Goal: Task Accomplishment & Management: Use online tool/utility

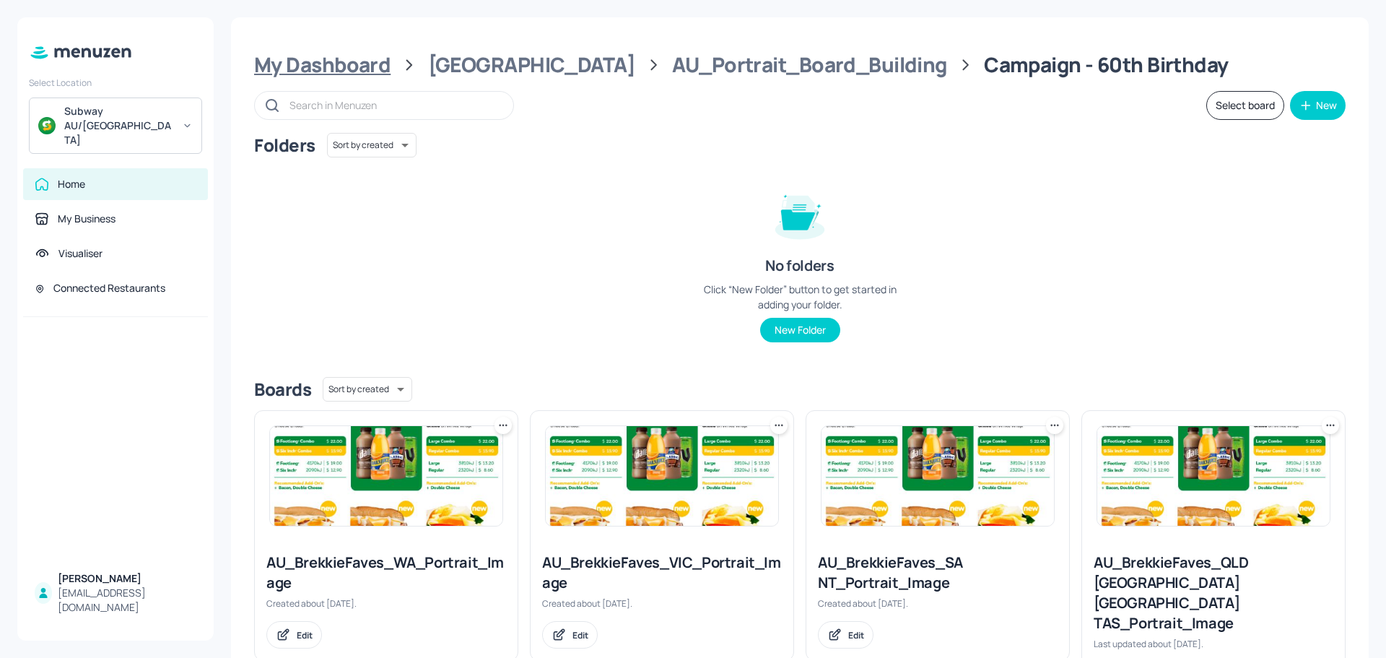
click at [327, 69] on div "My Dashboard" at bounding box center [322, 65] width 136 height 26
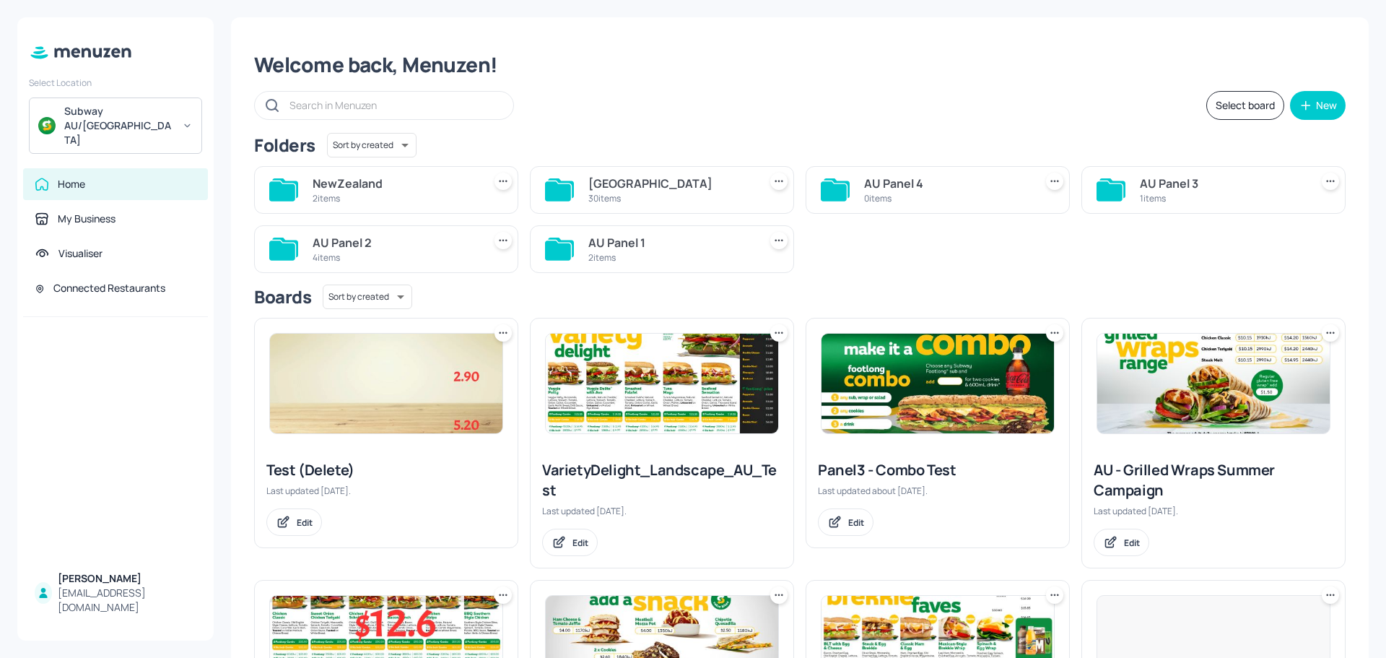
click at [394, 188] on div "NewZealand" at bounding box center [395, 183] width 165 height 17
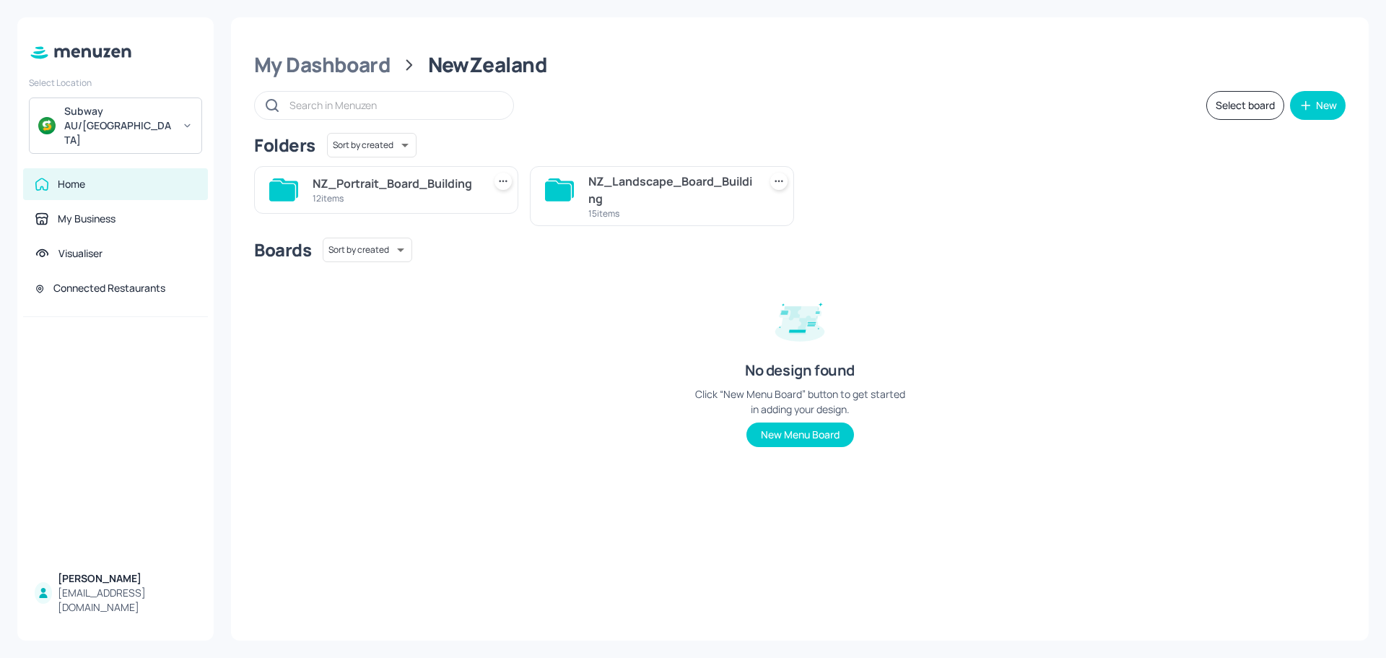
click at [625, 181] on div "NZ_Landscape_Board_Building" at bounding box center [670, 190] width 165 height 35
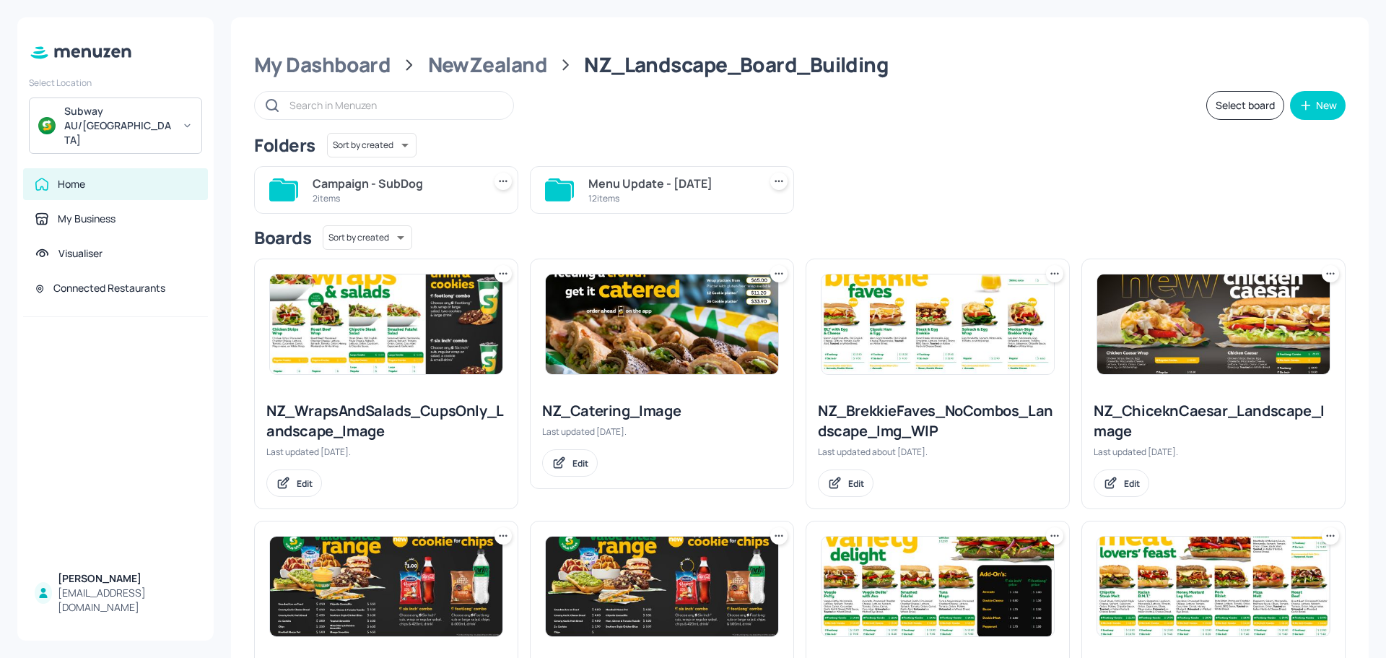
click at [633, 199] on div "12 items" at bounding box center [670, 198] width 165 height 12
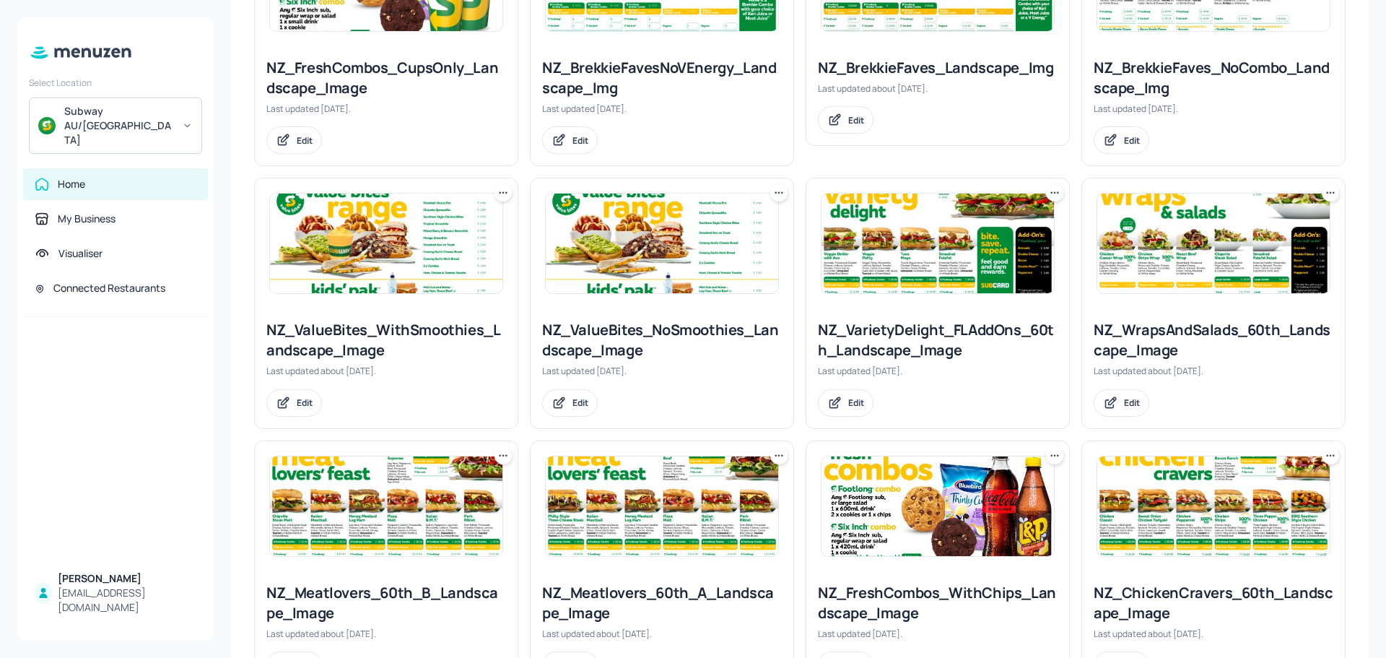
scroll to position [562, 0]
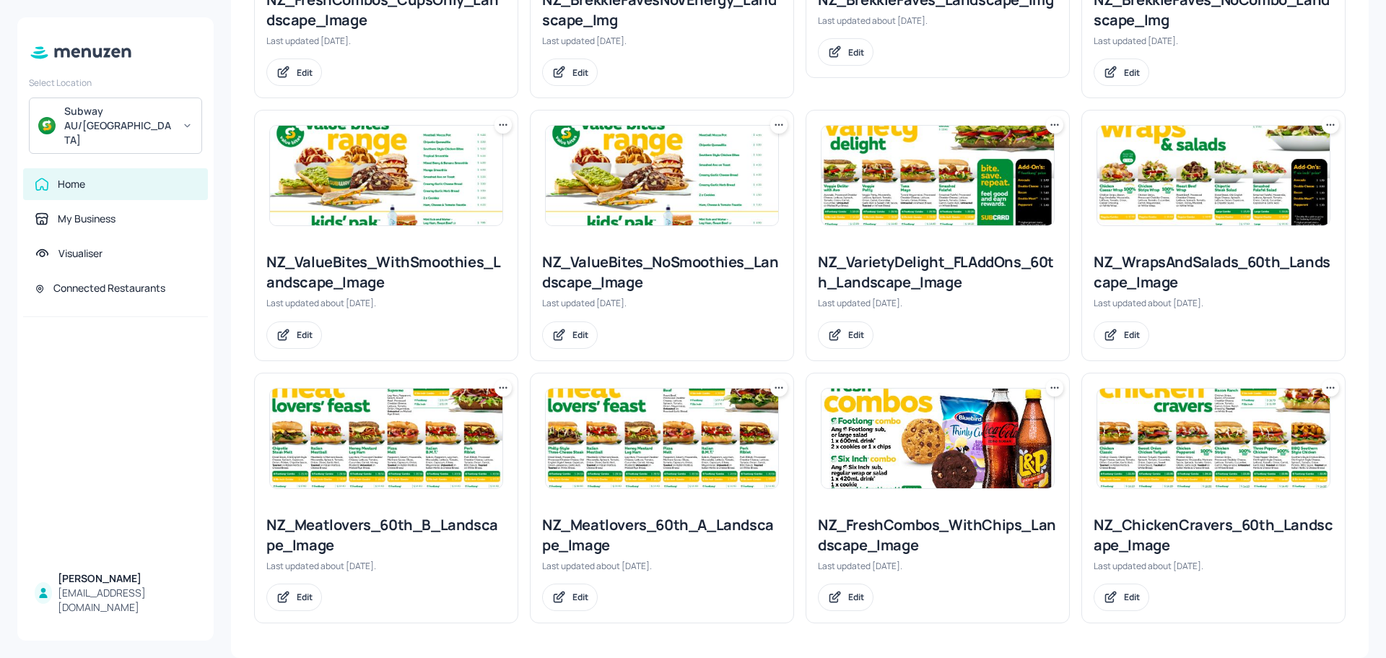
click at [689, 204] on img at bounding box center [662, 176] width 232 height 100
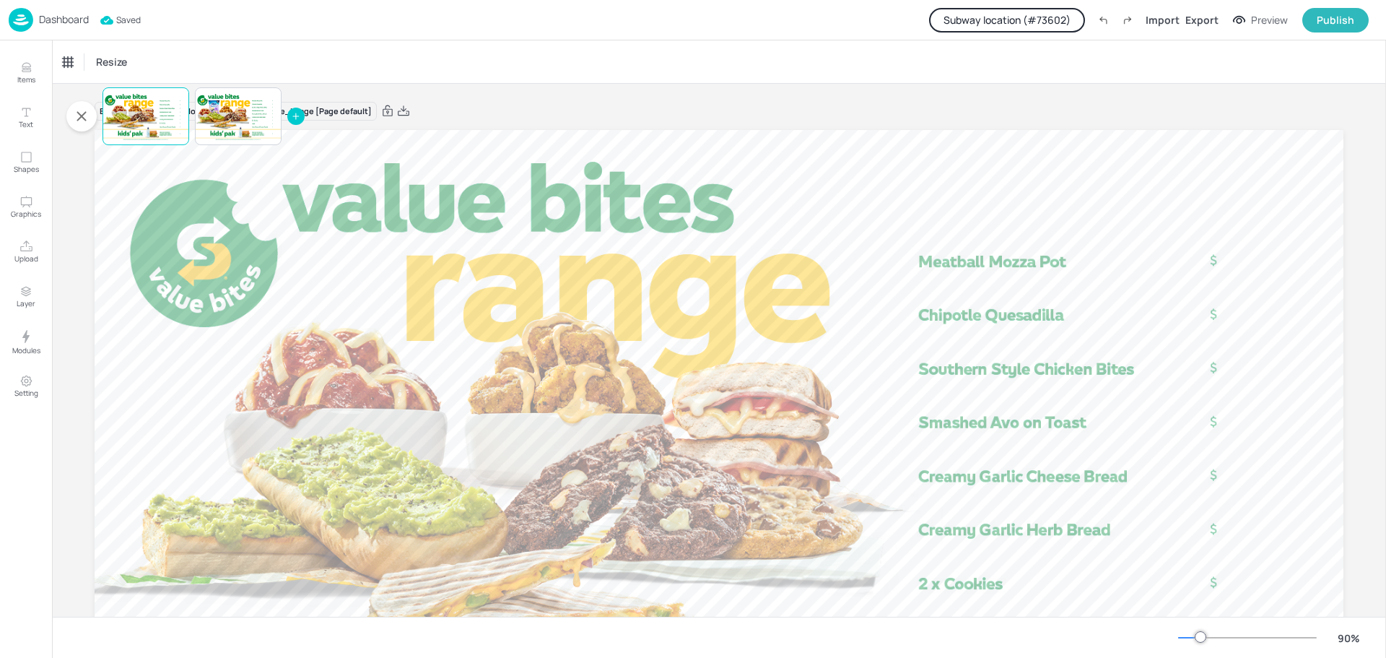
click at [1005, 19] on button "Subway location (# 73602 )" at bounding box center [1007, 20] width 156 height 25
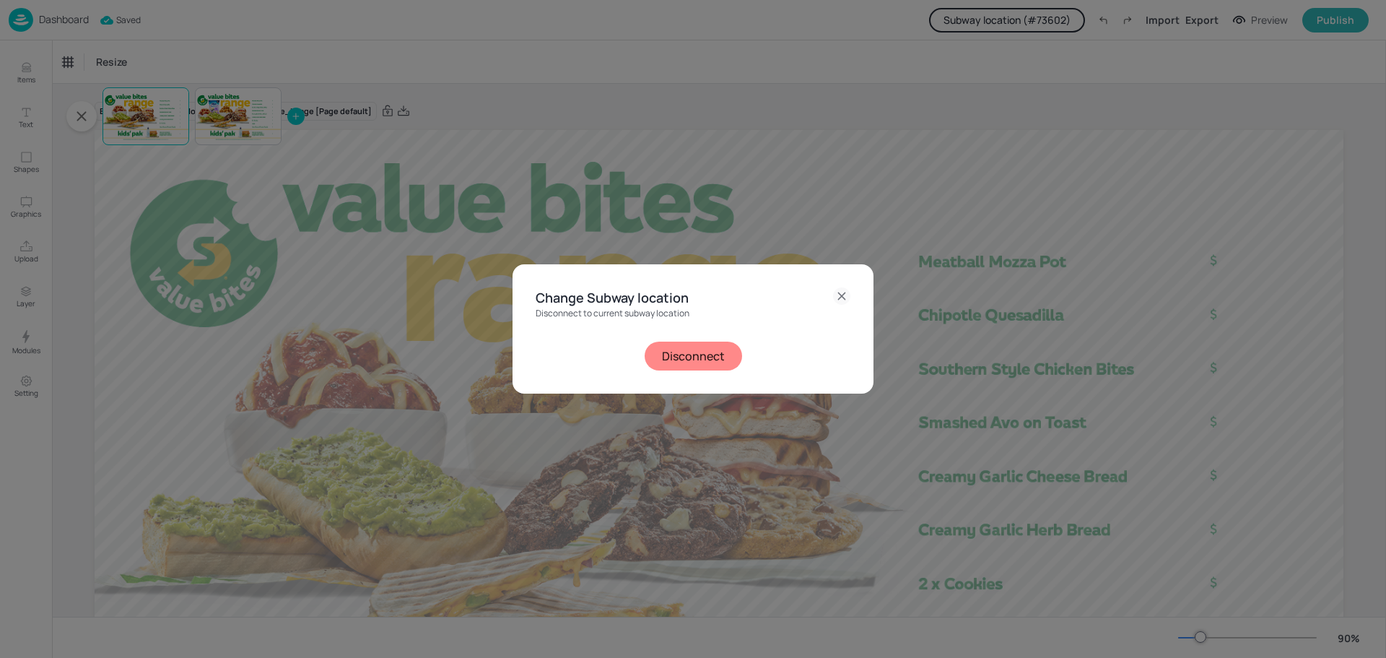
click at [693, 355] on button "Disconnect" at bounding box center [693, 356] width 97 height 29
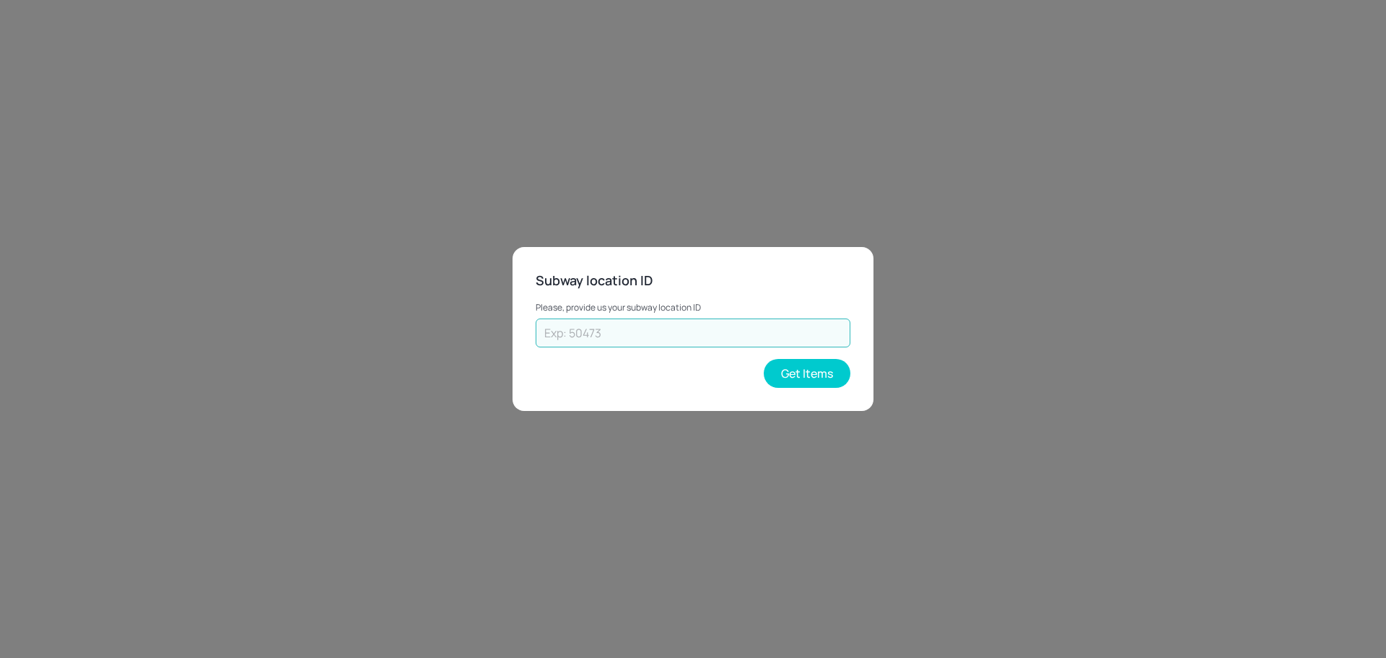
click at [694, 335] on input "text" at bounding box center [693, 332] width 315 height 29
paste input "30813"
type input "30813"
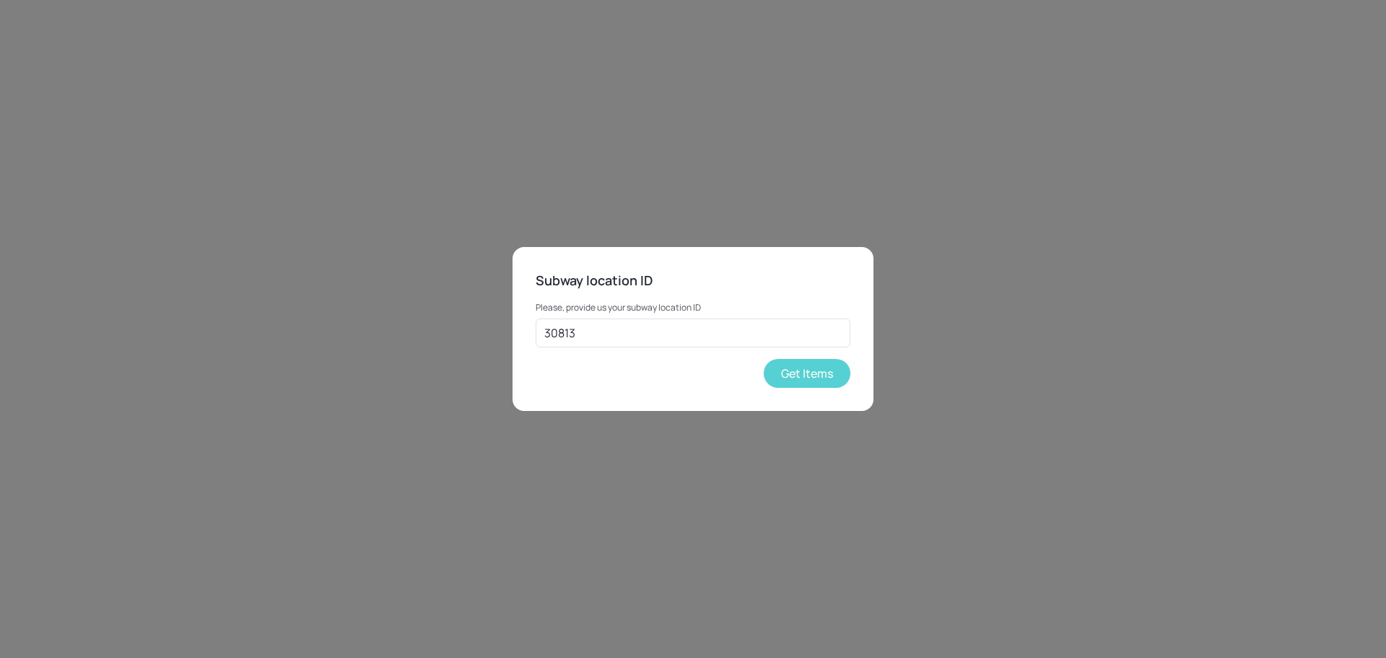
click at [804, 375] on button "Get Items" at bounding box center [807, 373] width 87 height 29
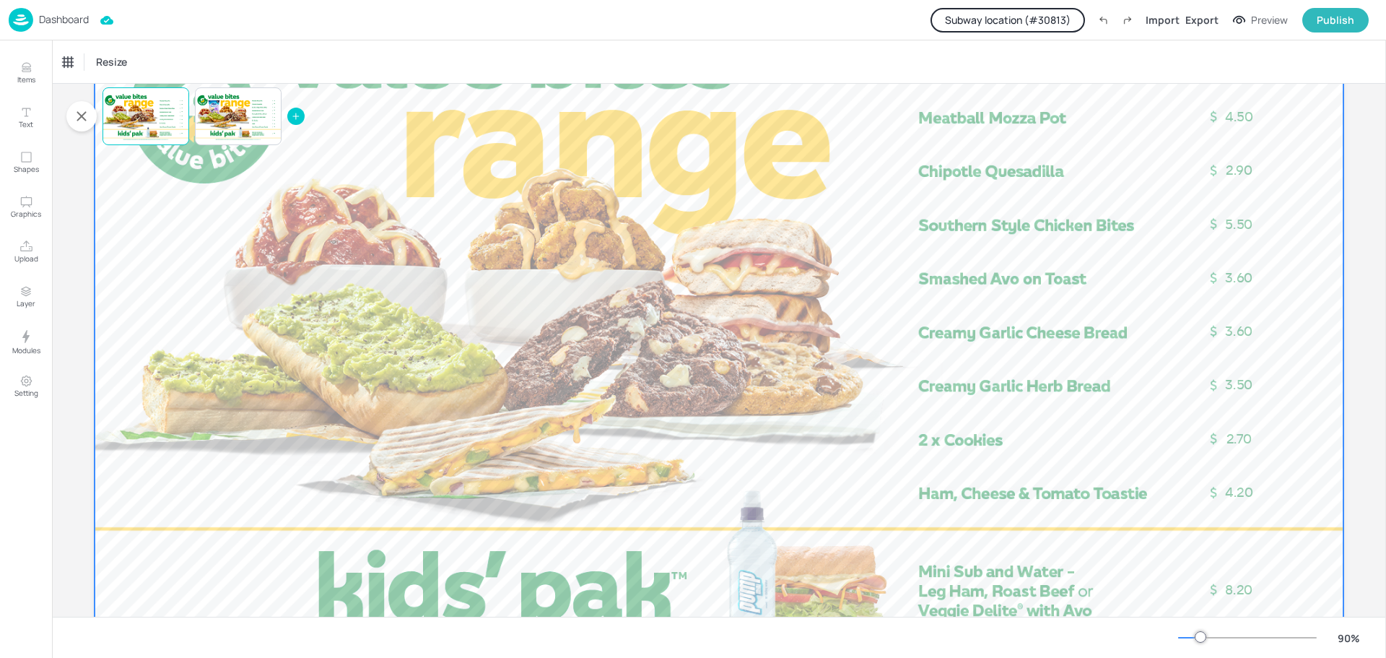
scroll to position [252, 0]
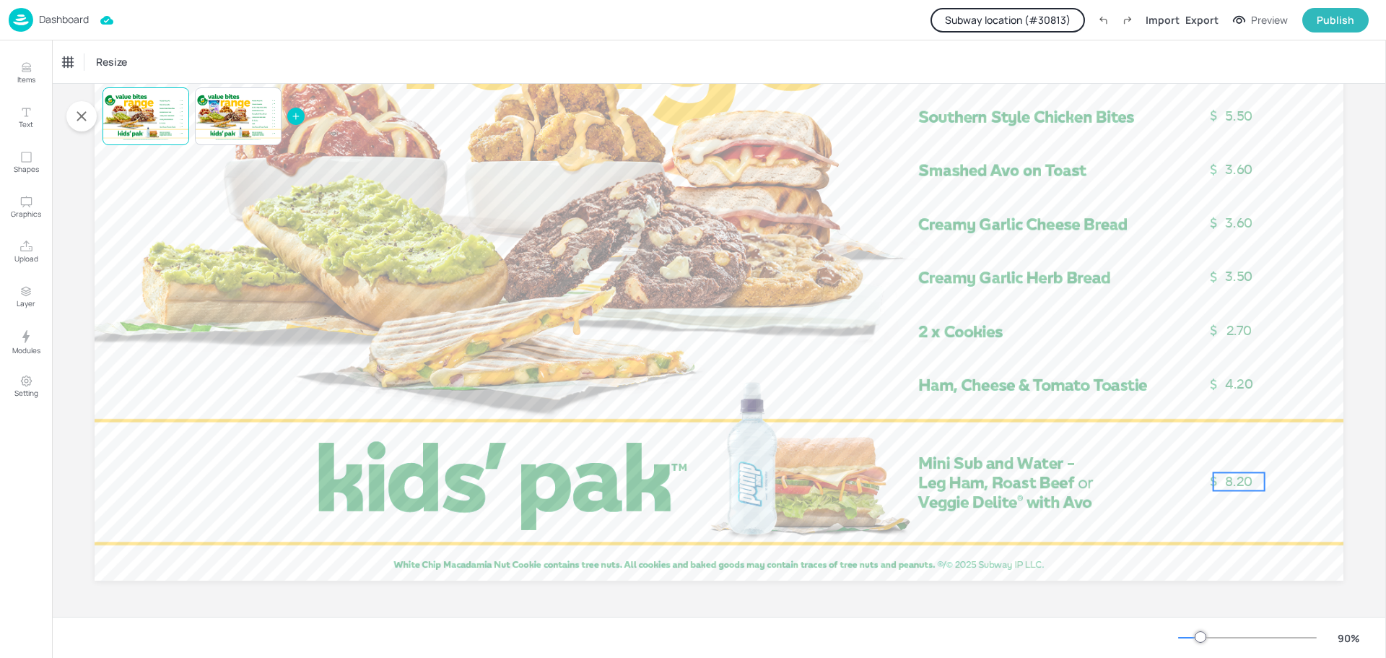
click at [1239, 484] on span "8.20" at bounding box center [1238, 482] width 27 height 16
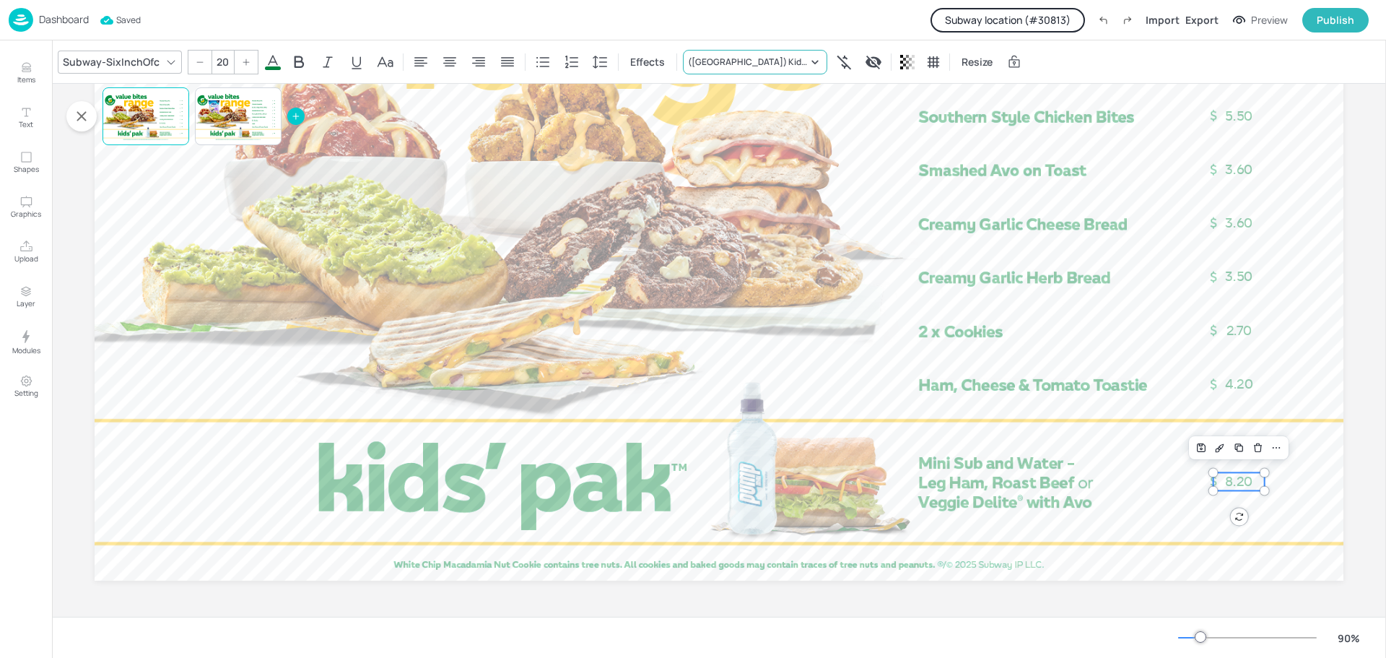
click at [737, 64] on div "([GEOGRAPHIC_DATA]) Kids Pack" at bounding box center [748, 62] width 120 height 13
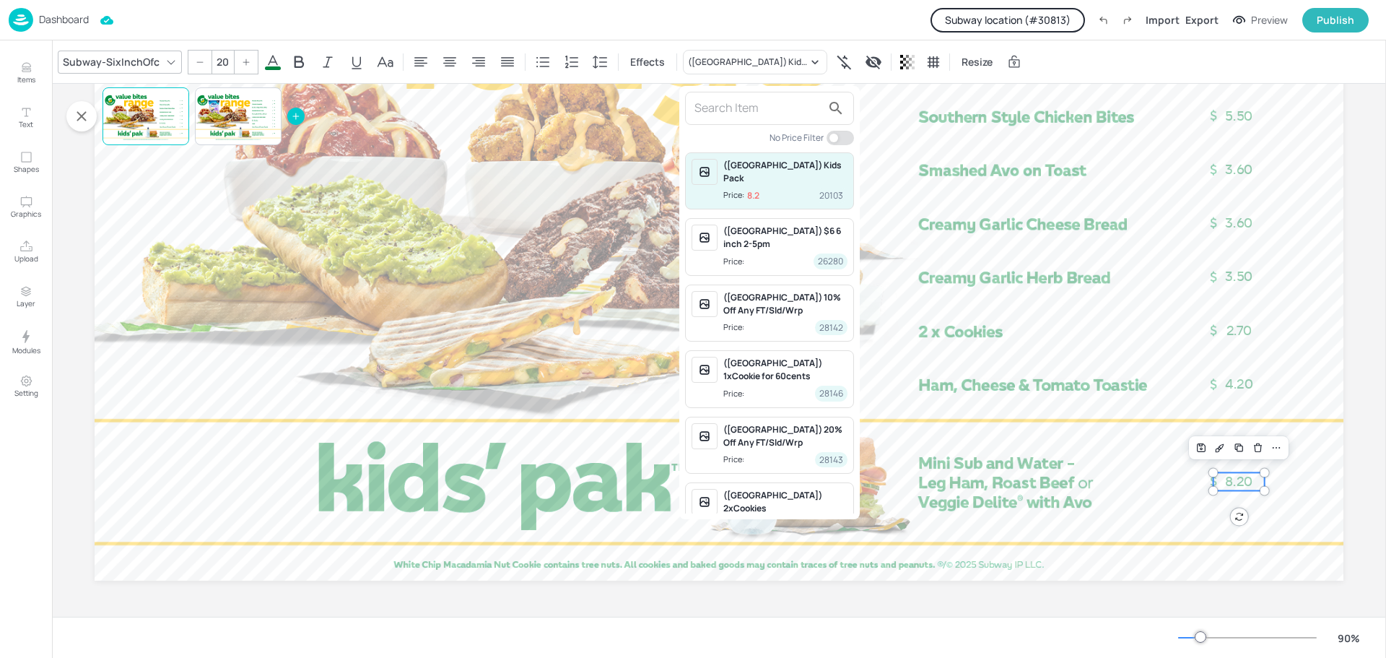
click at [235, 123] on div at bounding box center [693, 329] width 1386 height 658
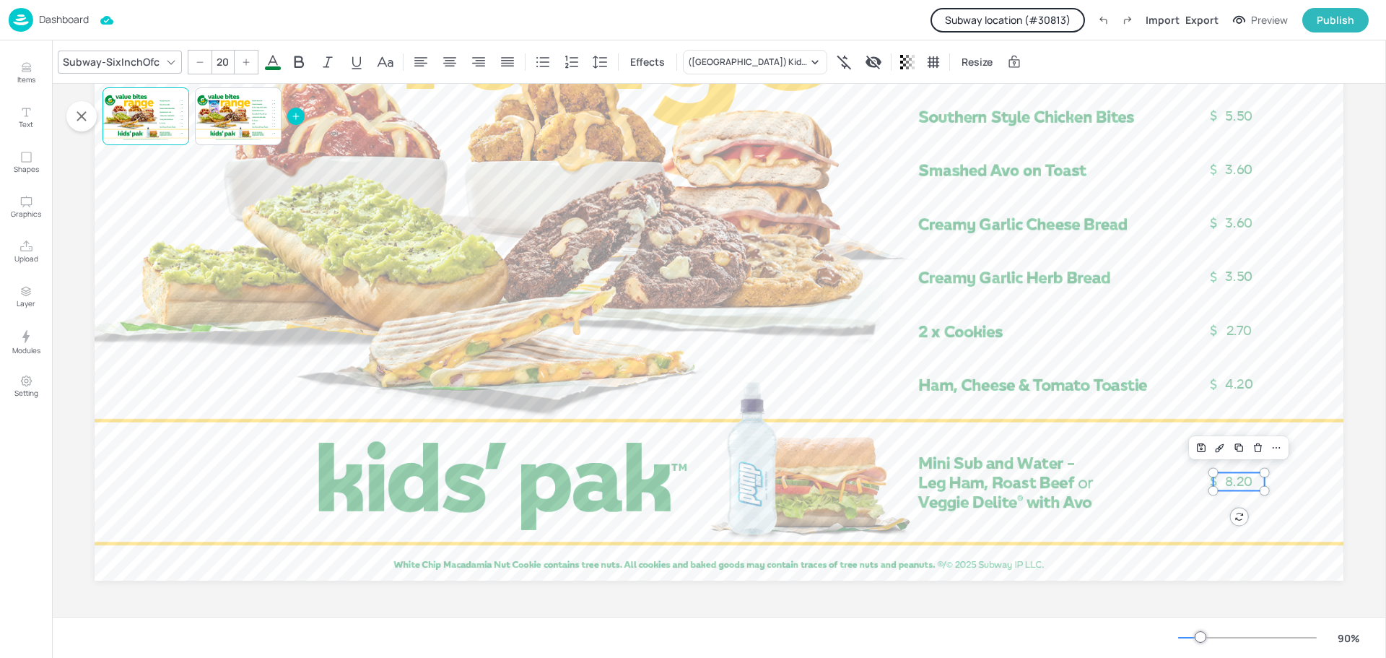
click at [228, 121] on div at bounding box center [238, 116] width 87 height 49
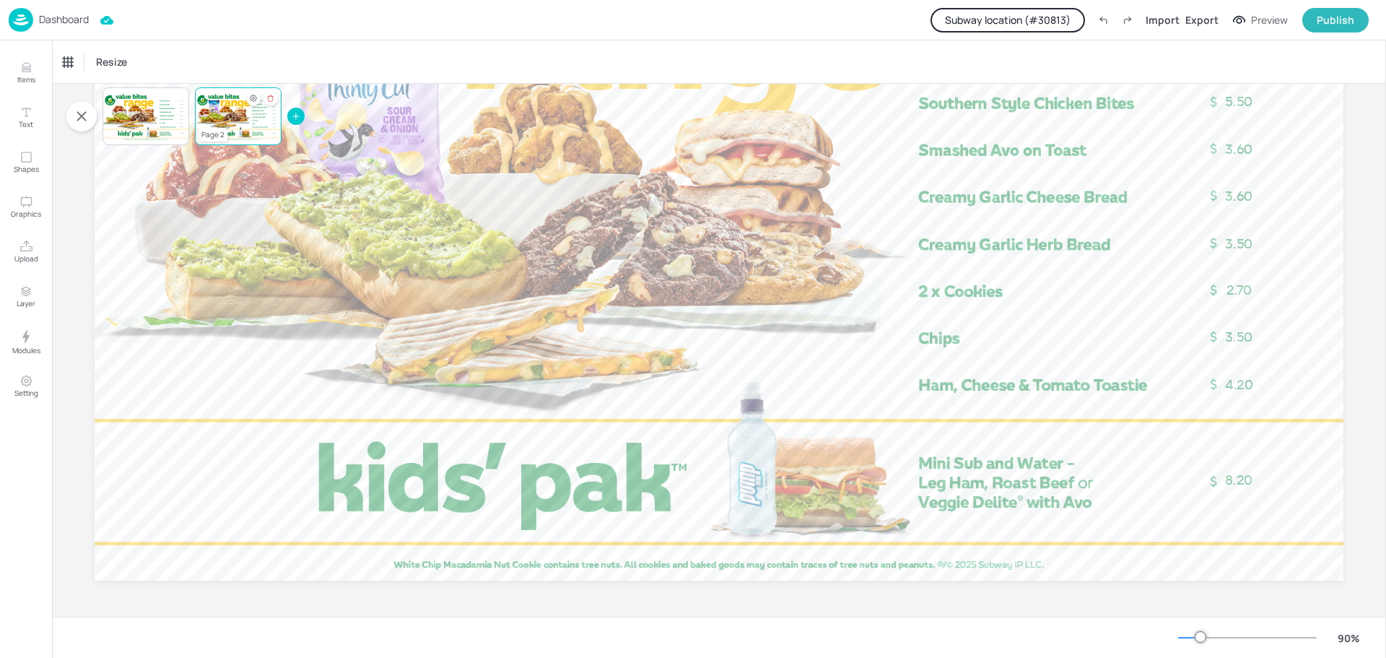
click at [232, 116] on div at bounding box center [238, 116] width 87 height 49
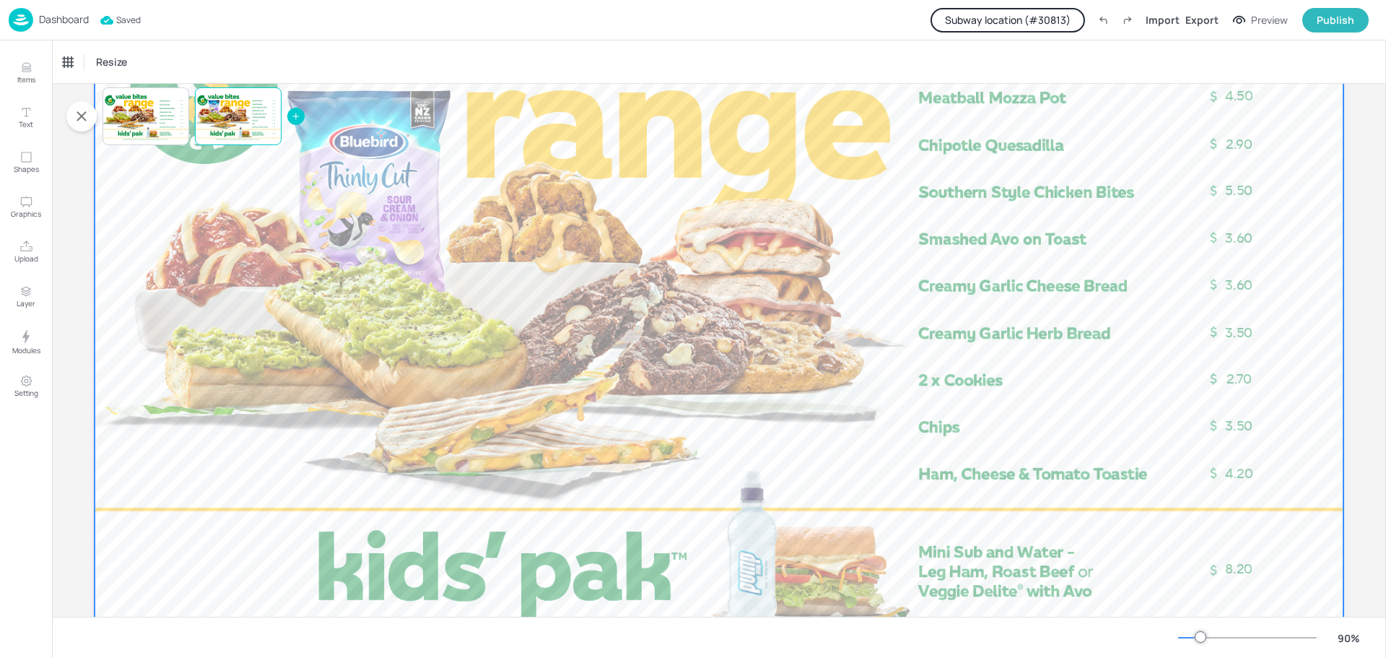
scroll to position [217, 0]
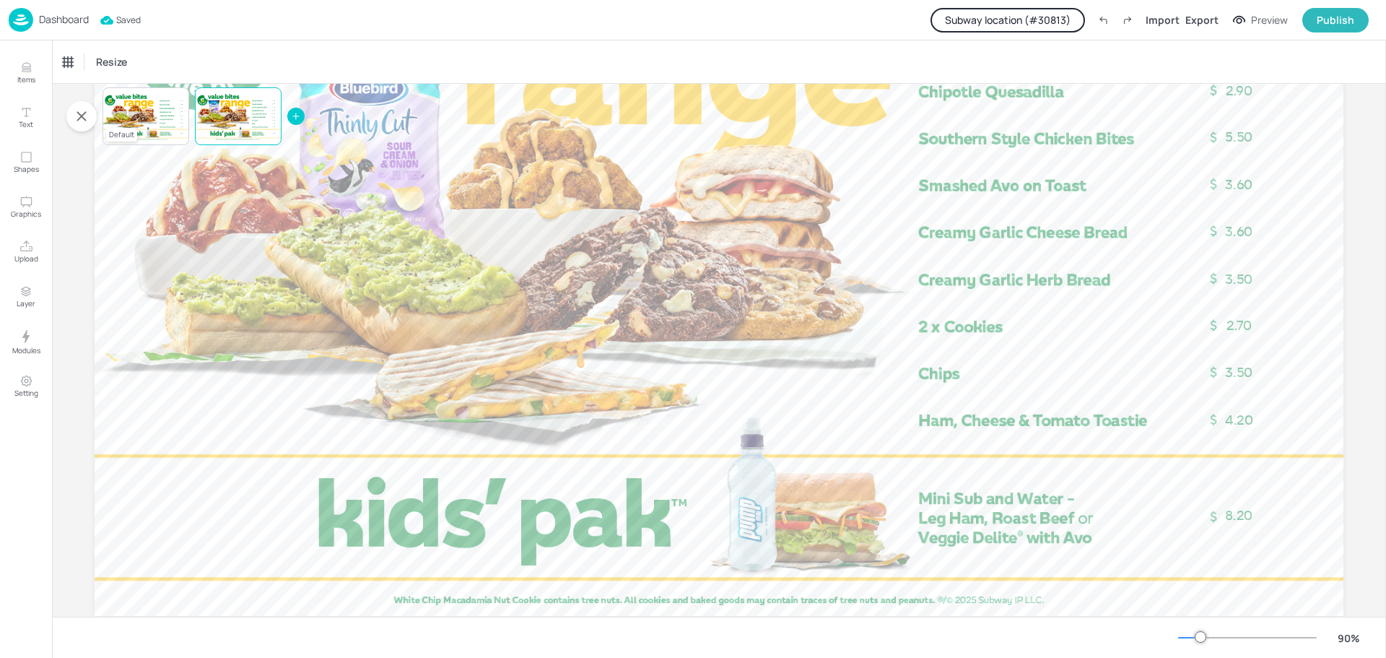
click at [145, 118] on div at bounding box center [146, 116] width 87 height 49
